Goal: Book appointment/travel/reservation

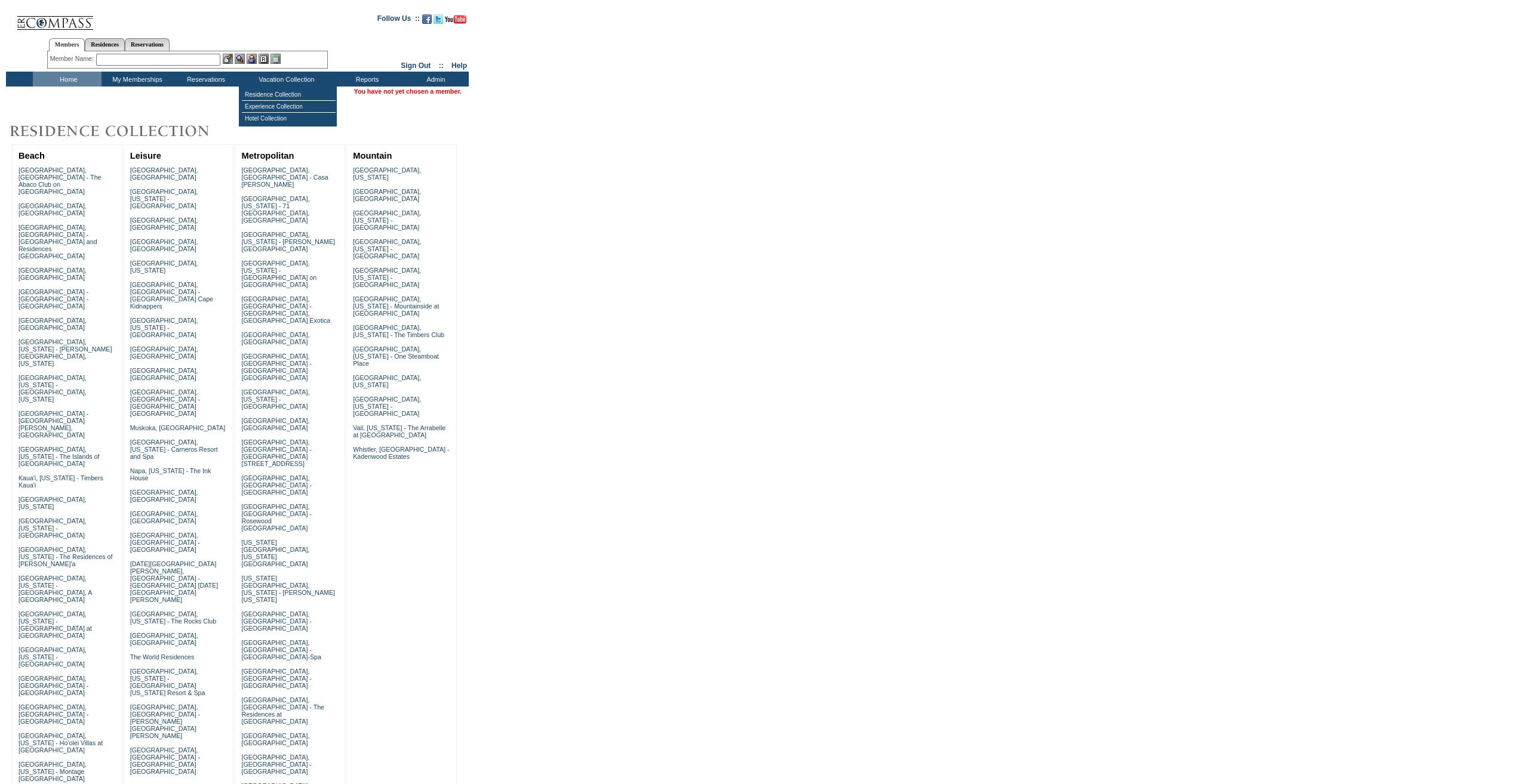
click at [201, 63] on input "text" at bounding box center [158, 60] width 124 height 12
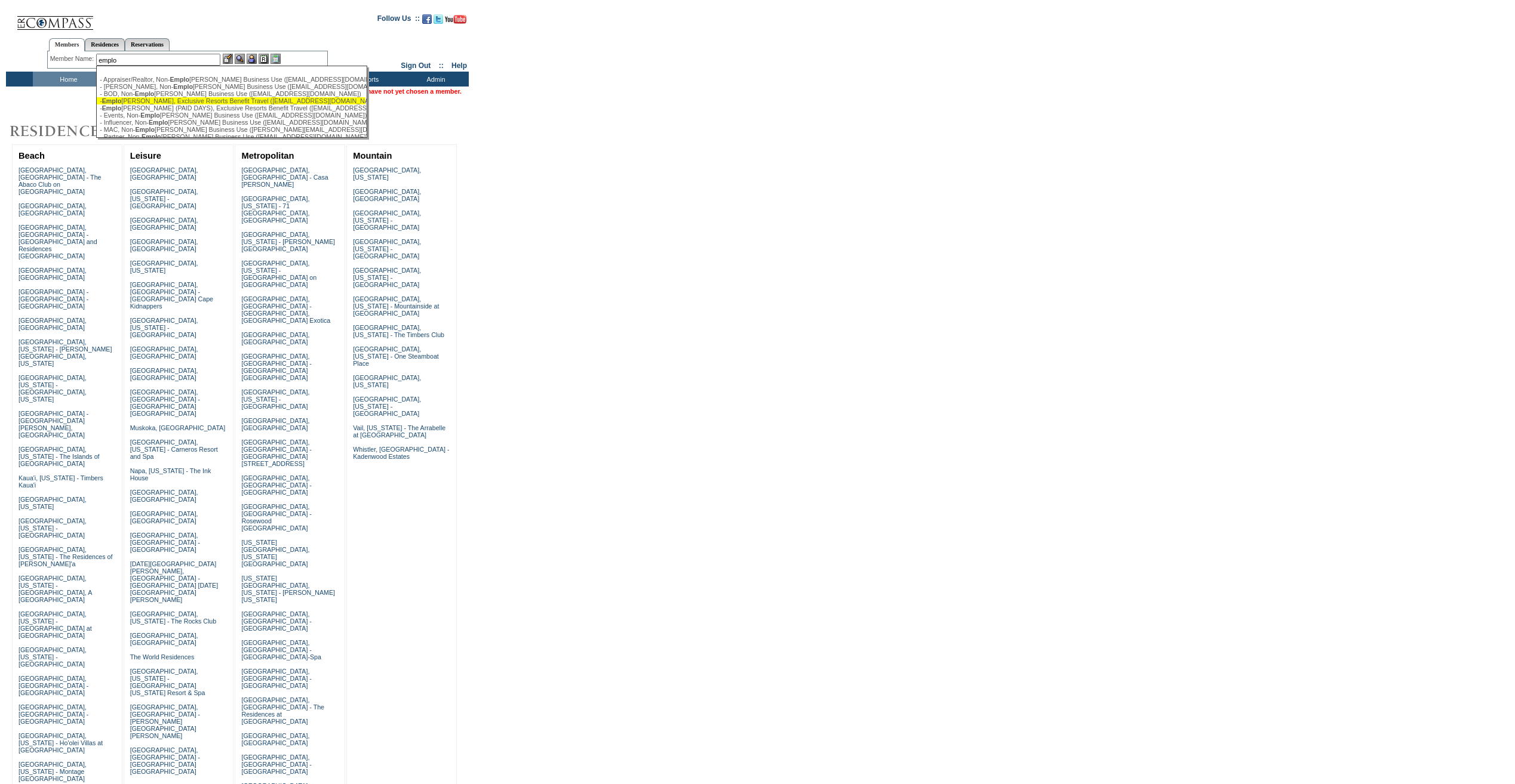
click at [152, 100] on div "- Emplo [PERSON_NAME], Exclusive Resorts Benefit Travel ([EMAIL_ADDRESS][DOMAIN…" at bounding box center [231, 101] width 263 height 7
type input "- Employee, Exclusive Resorts Benefit Travel ([EMAIL_ADDRESS][DOMAIN_NAME])"
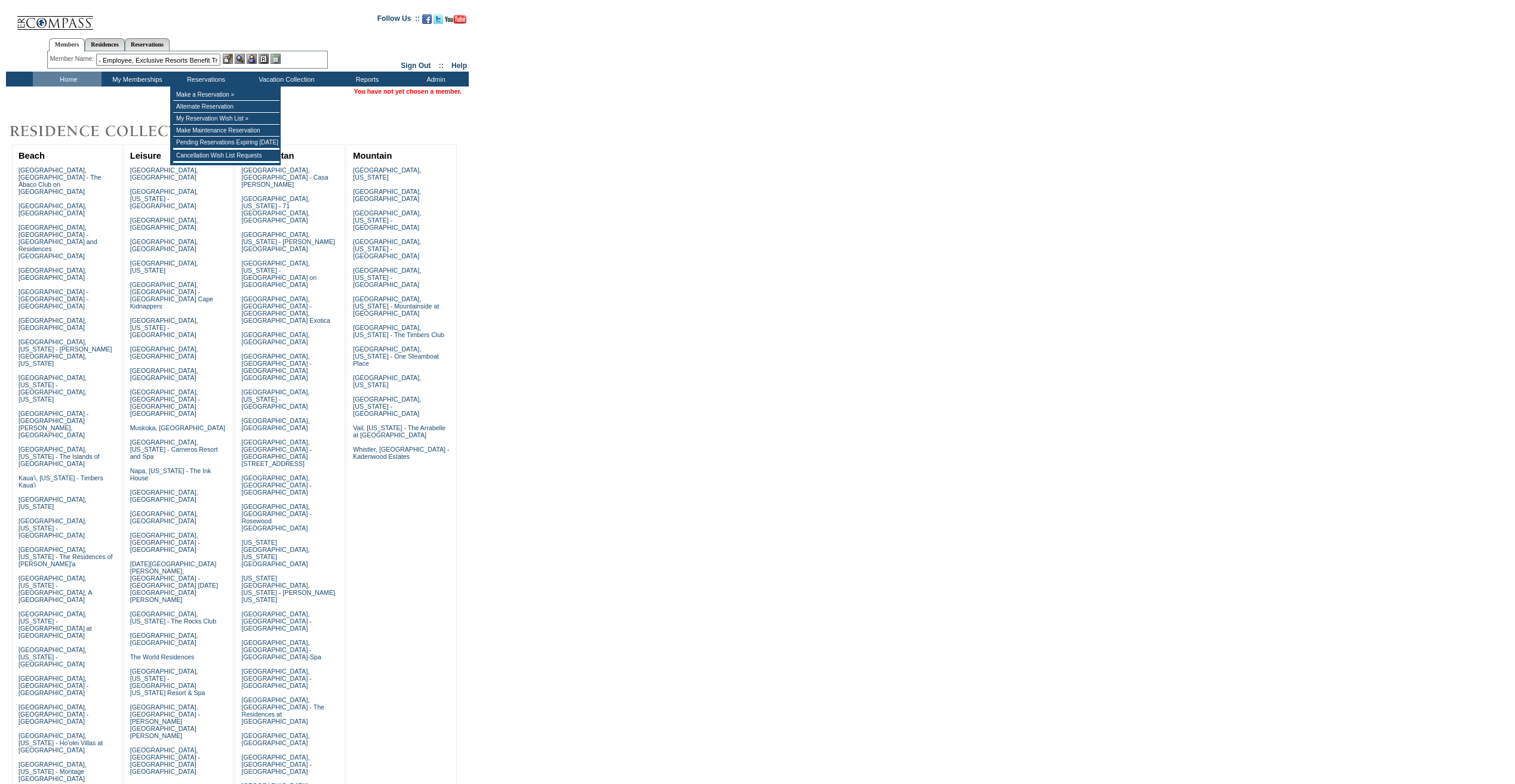
click at [254, 55] on img at bounding box center [252, 59] width 10 height 10
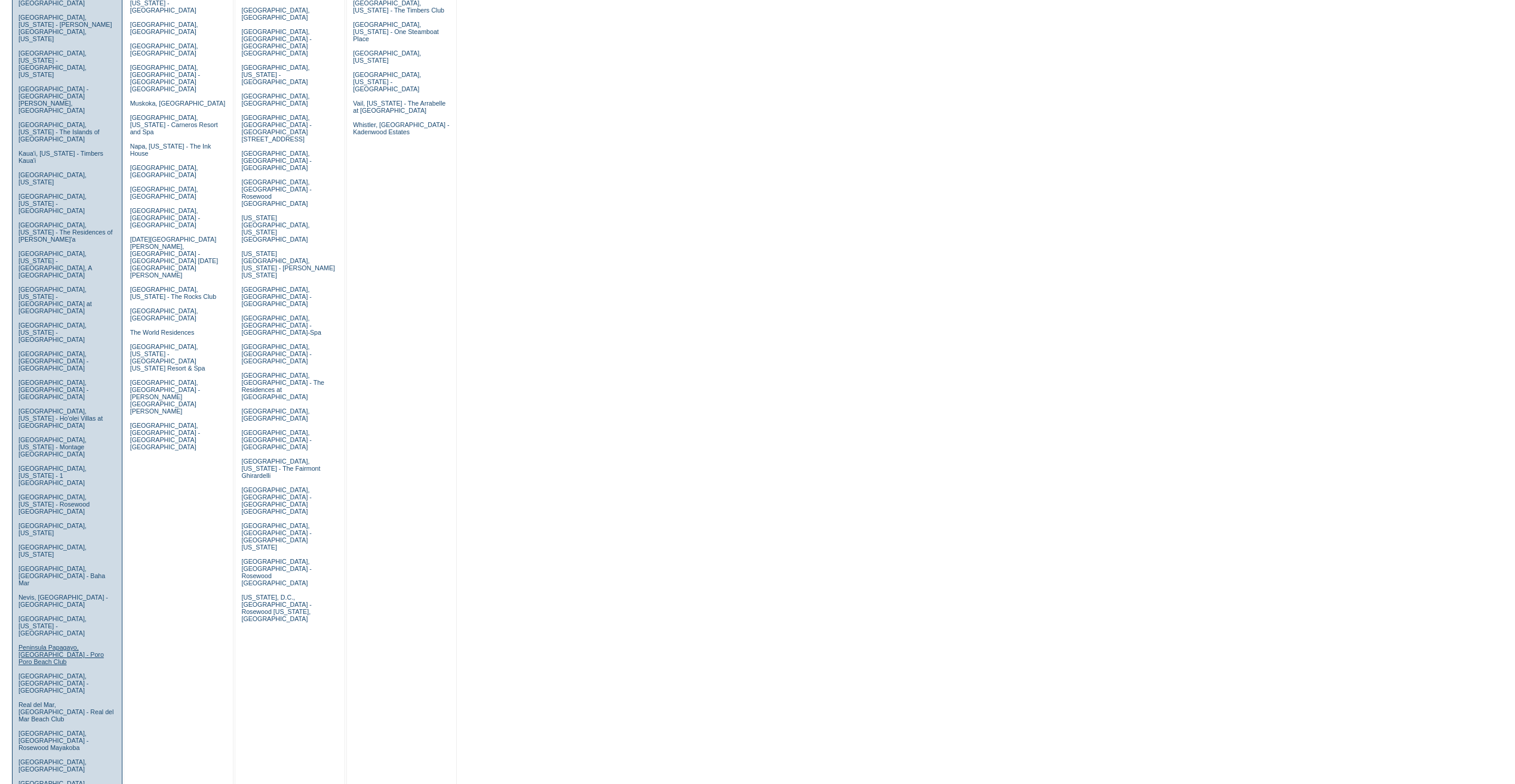
scroll to position [299, 0]
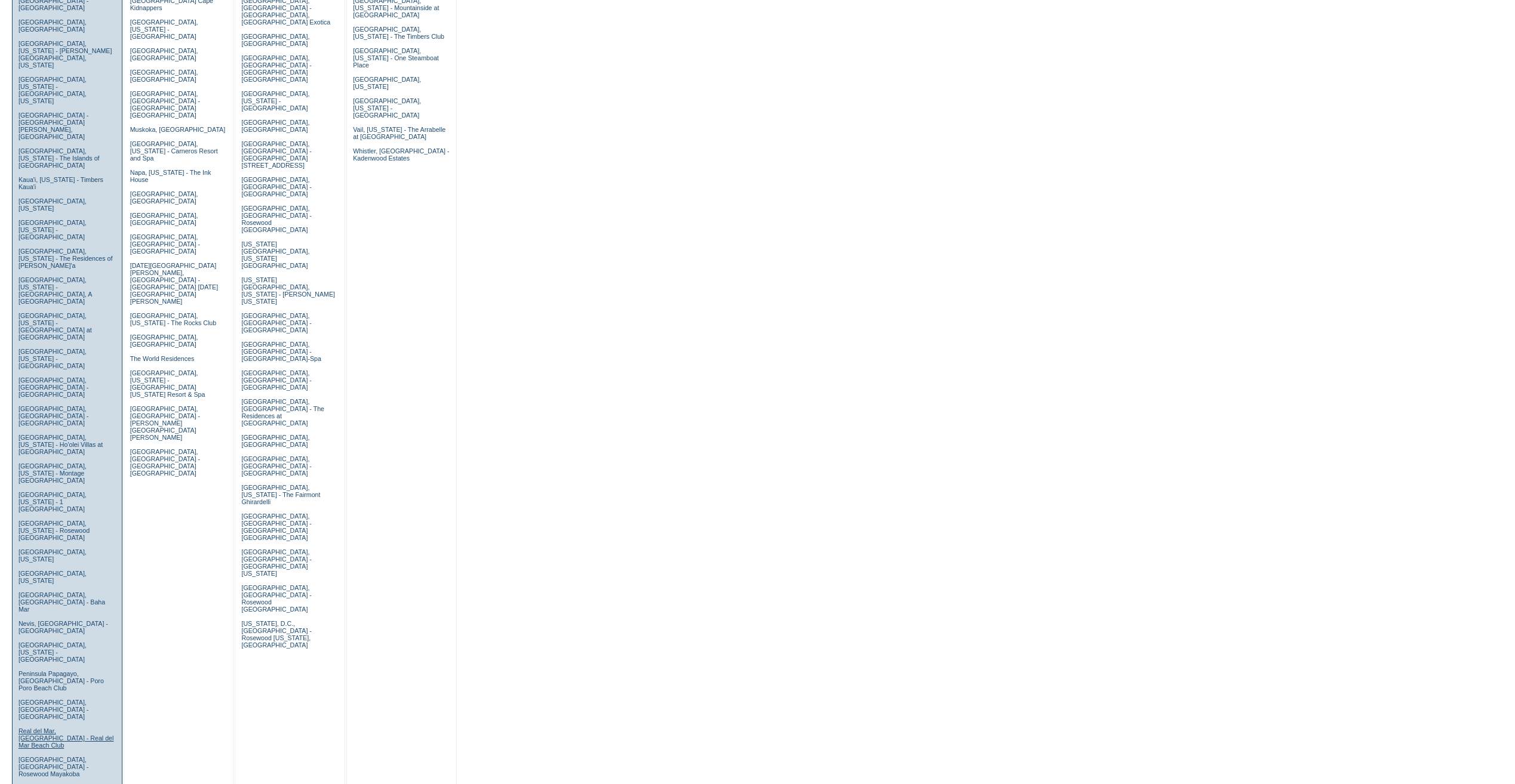
click at [69, 728] on link "Real del Mar, [GEOGRAPHIC_DATA] - Real del Mar Beach Club" at bounding box center [66, 738] width 96 height 22
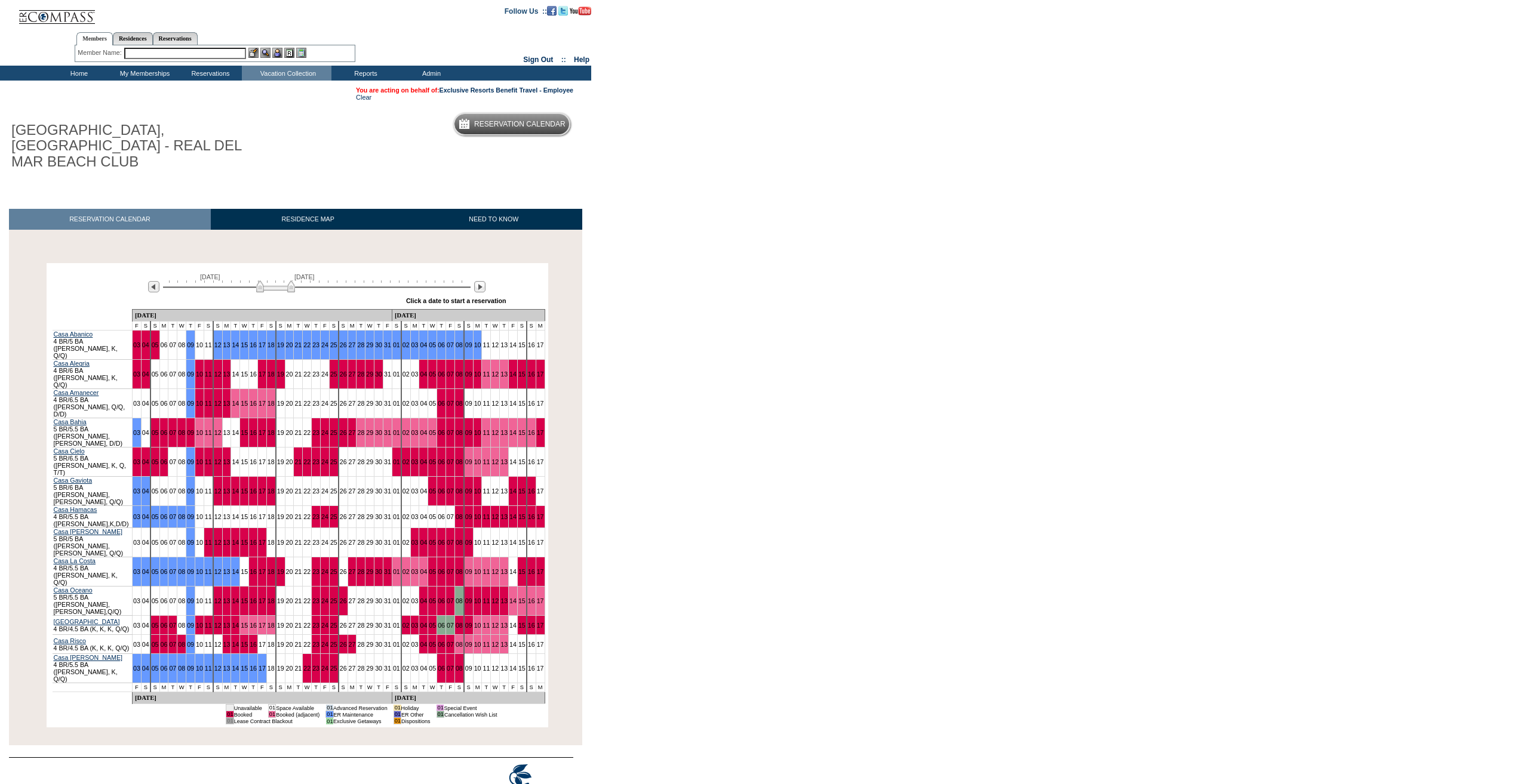
click at [280, 280] on img at bounding box center [275, 287] width 39 height 12
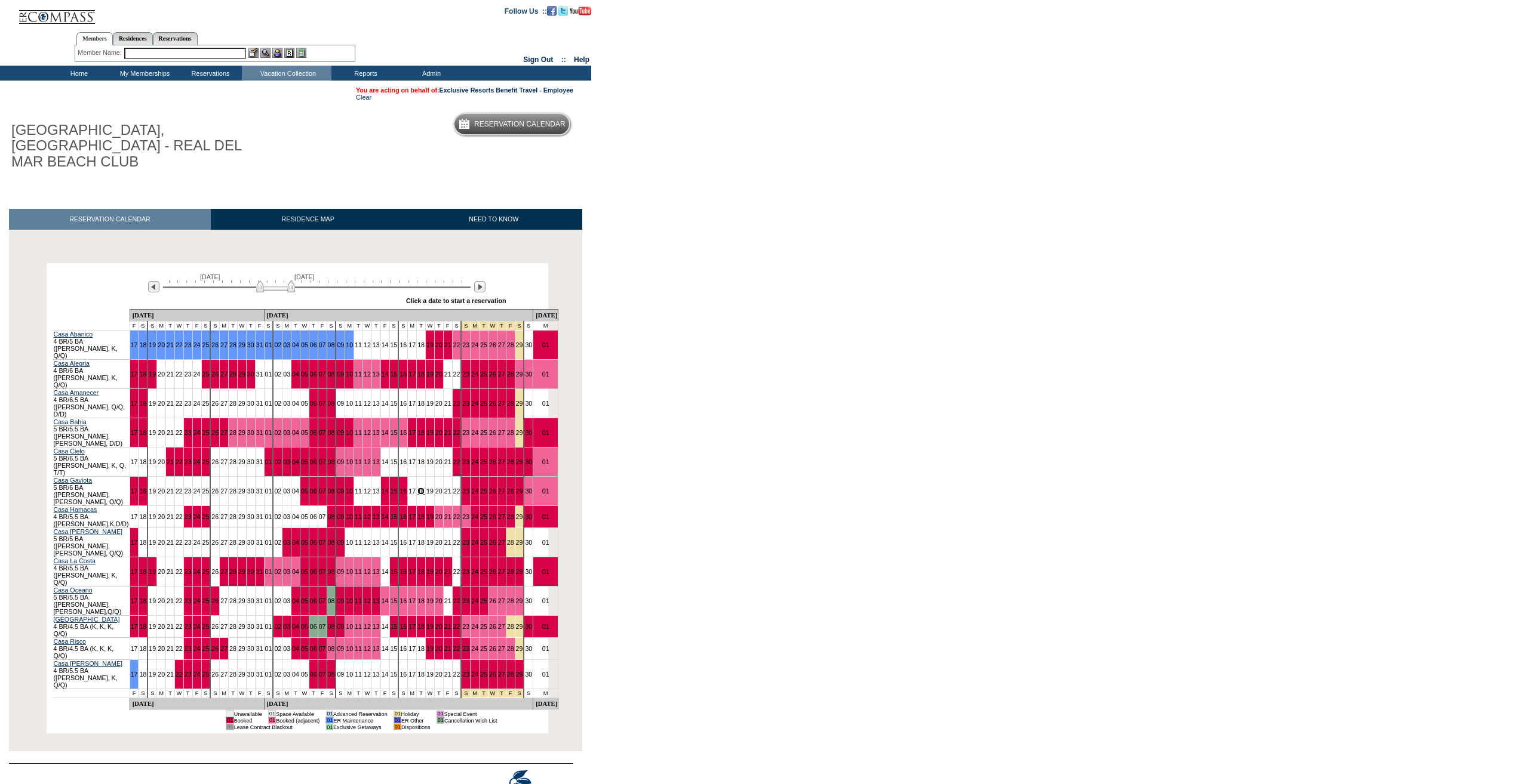
click at [418, 488] on link "18" at bounding box center [421, 491] width 7 height 7
